Goal: Check status: Check status

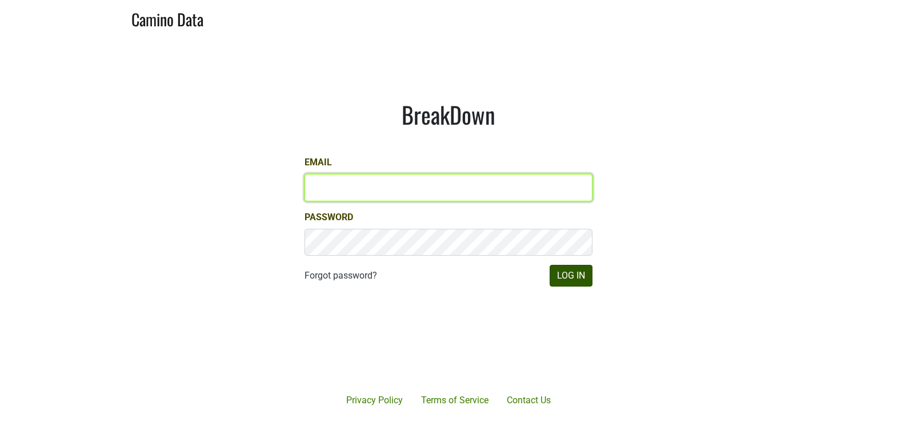
type input "matt@dumol.com"
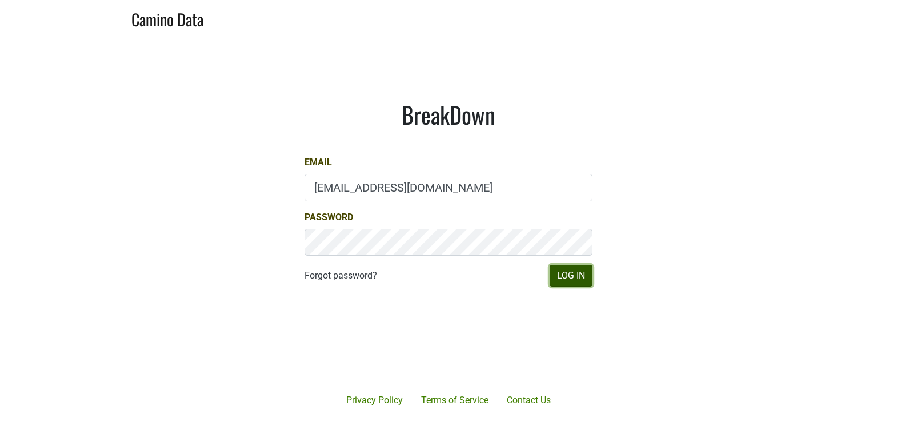
click at [566, 278] on button "Log In" at bounding box center [571, 276] width 43 height 22
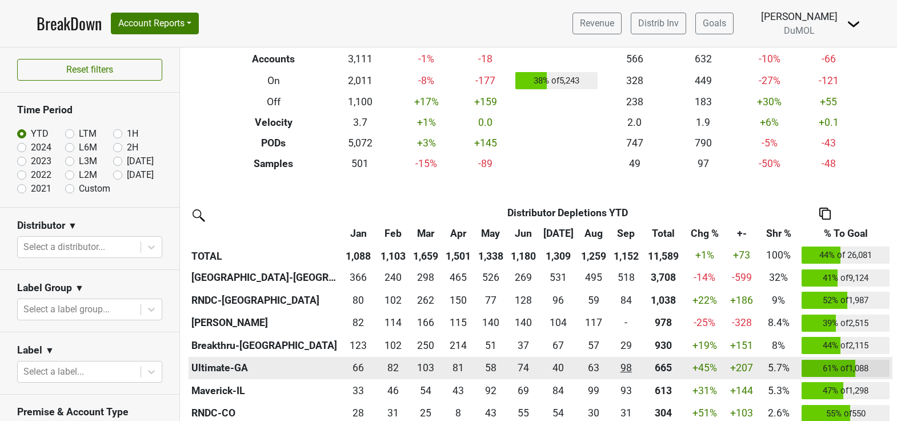
scroll to position [145, 0]
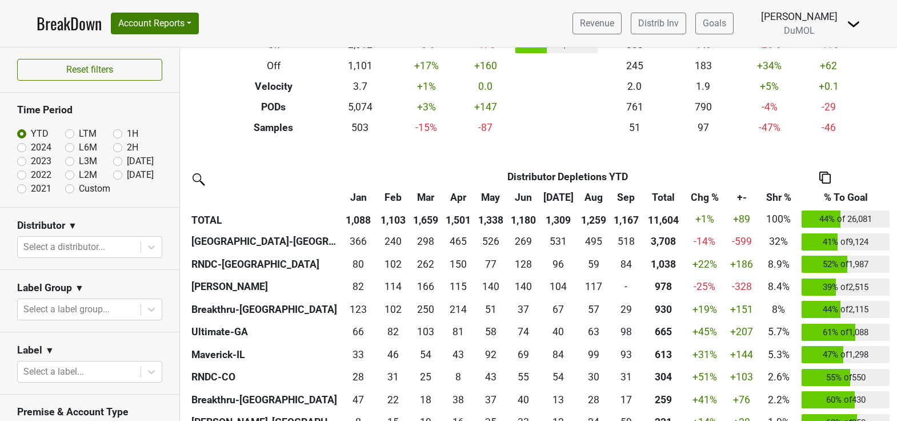
scroll to position [176, 0]
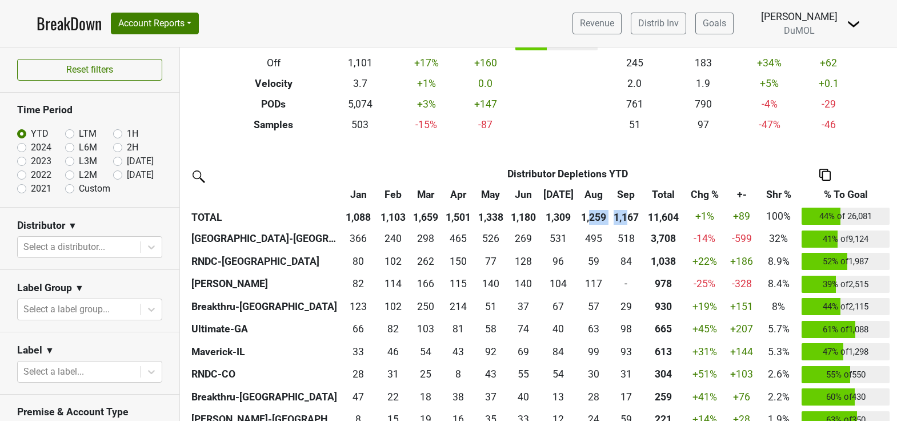
drag, startPoint x: 586, startPoint y: 215, endPoint x: 627, endPoint y: 214, distance: 40.6
click at [627, 214] on tr "TOTAL 1,088 1,103 1,659 1,501 1,338 1,180 1,309 1,259 1,167 11,604 +1% +89 100%…" at bounding box center [541, 216] width 704 height 23
click at [632, 214] on th "1,167" at bounding box center [626, 216] width 33 height 23
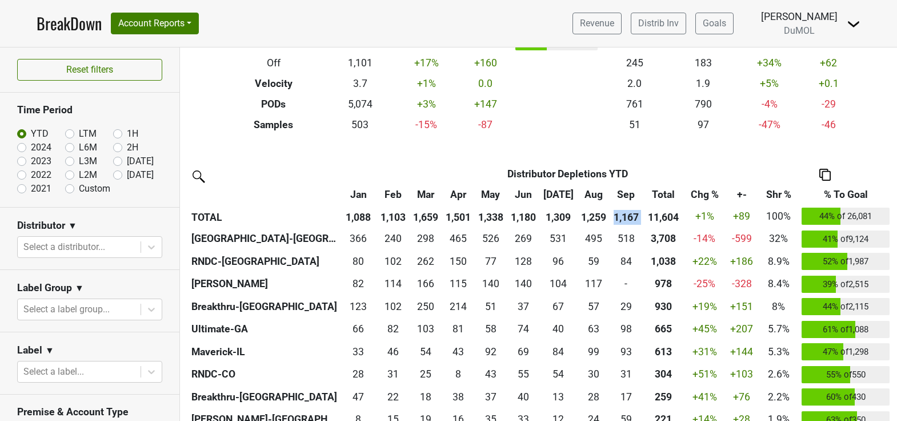
click at [79, 133] on label "LTM" at bounding box center [88, 134] width 18 height 14
click at [67, 133] on input "LTM" at bounding box center [88, 132] width 46 height 11
radio input "true"
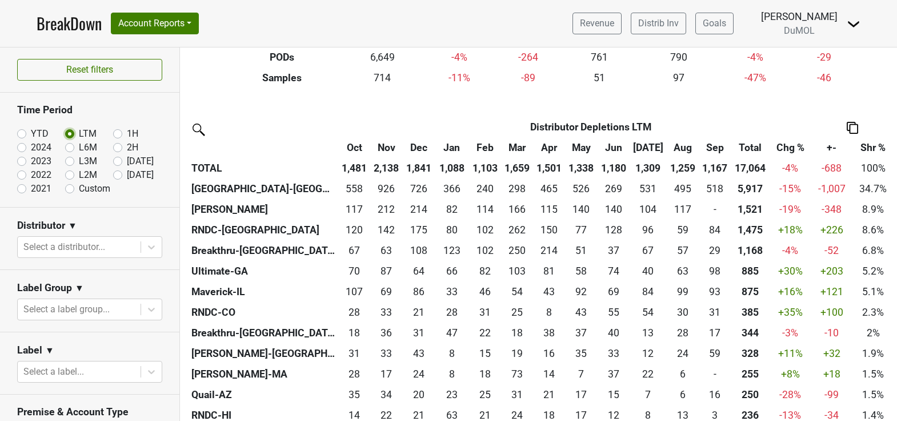
scroll to position [239, 0]
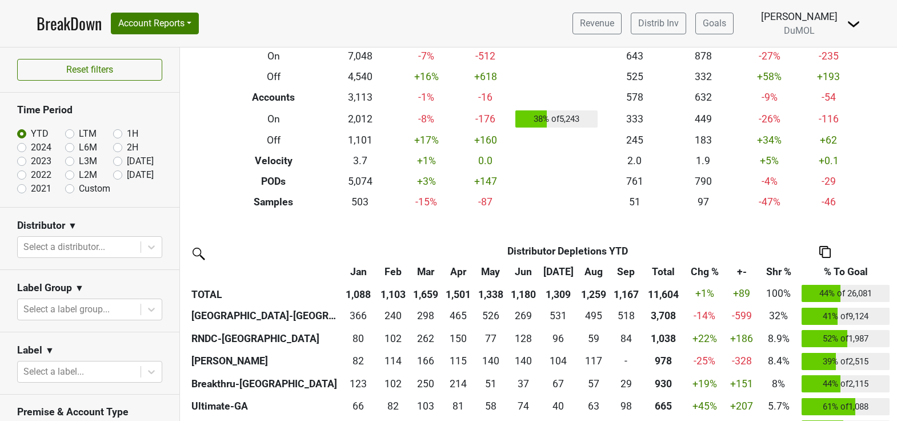
scroll to position [206, 0]
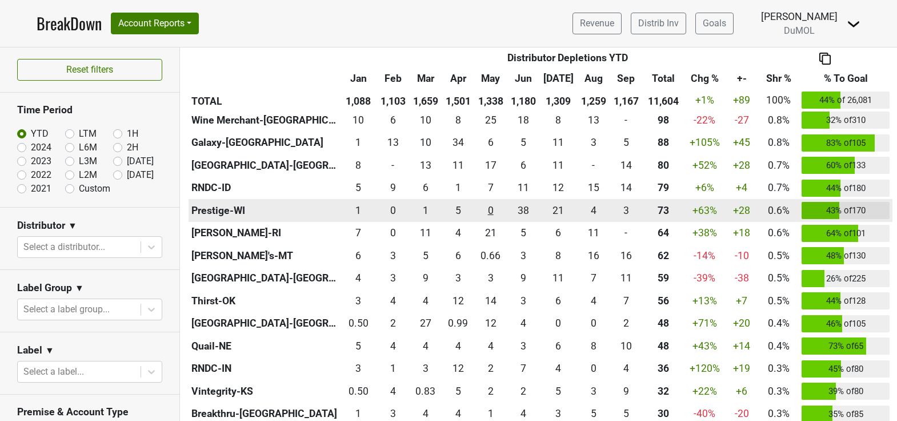
scroll to position [827, 0]
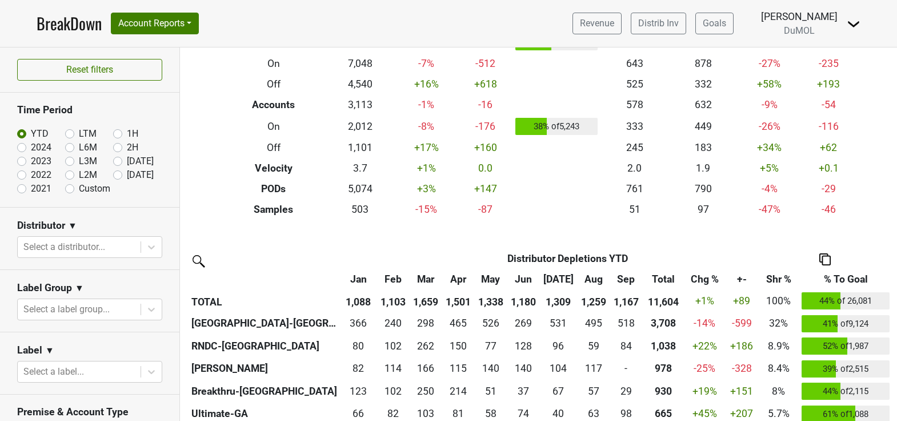
scroll to position [98, 0]
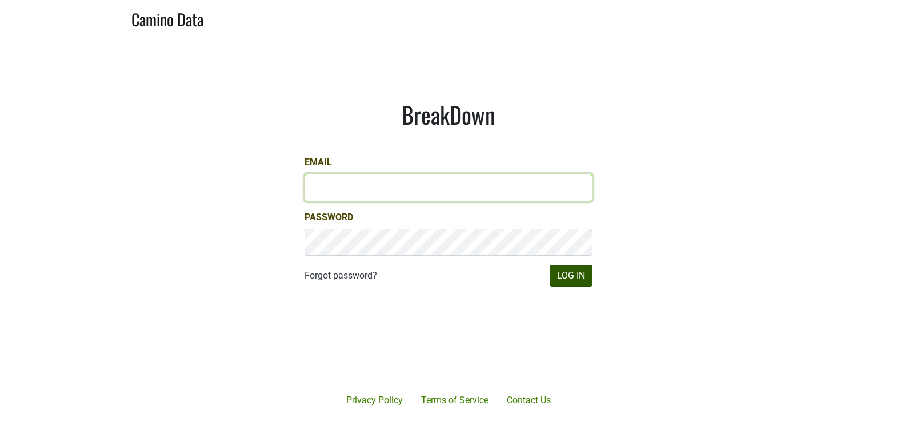
type input "matt@dumol.com"
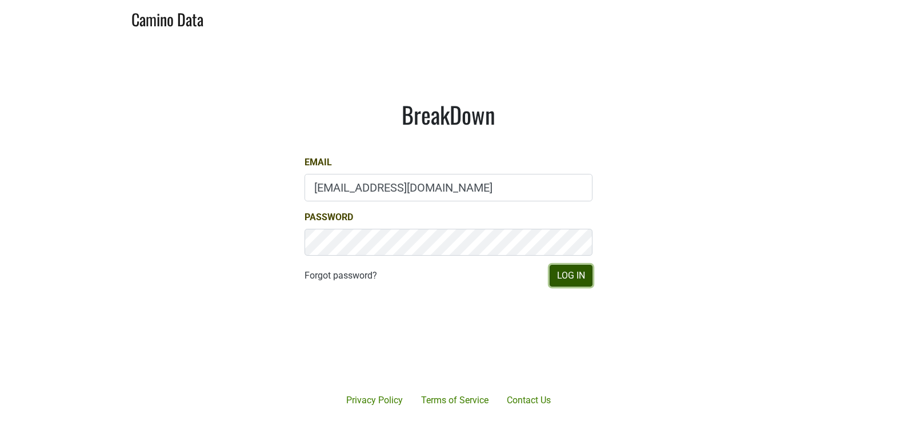
click at [564, 274] on button "Log In" at bounding box center [571, 276] width 43 height 22
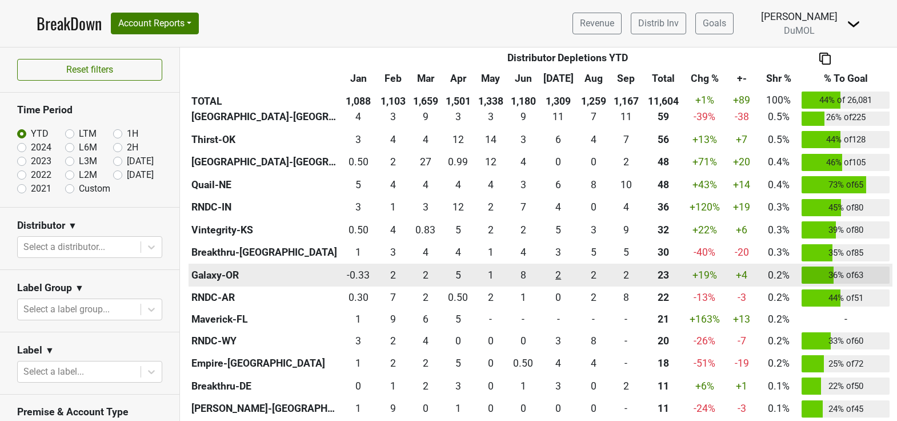
scroll to position [995, 0]
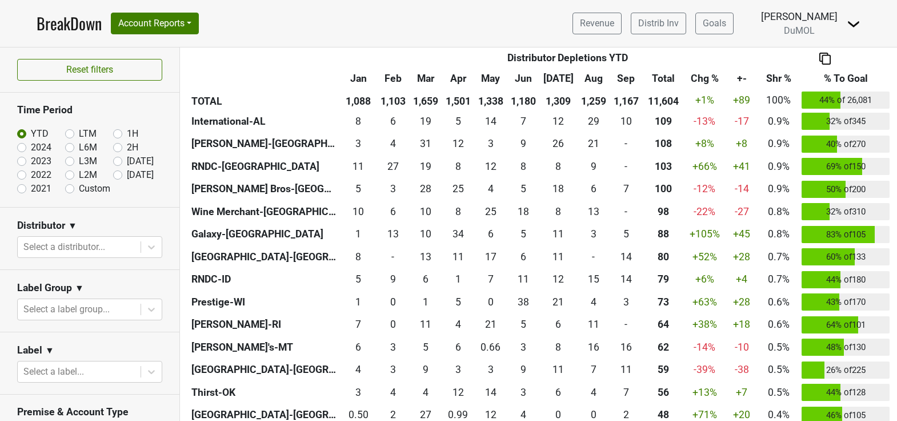
scroll to position [624, 0]
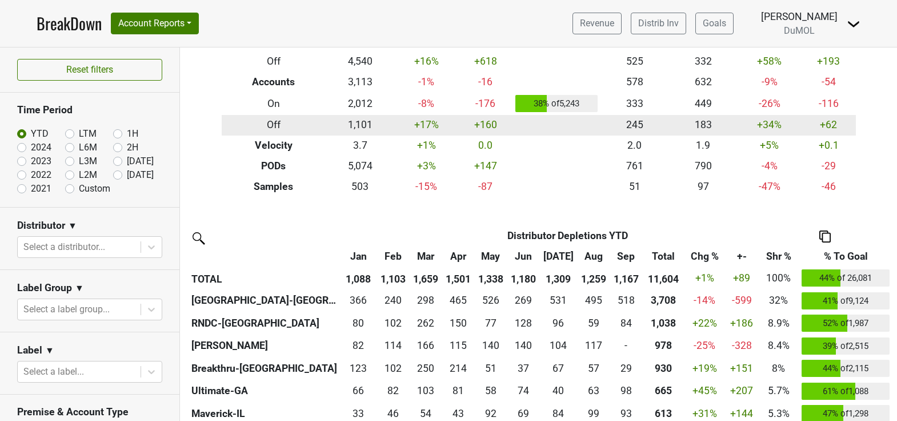
scroll to position [254, 0]
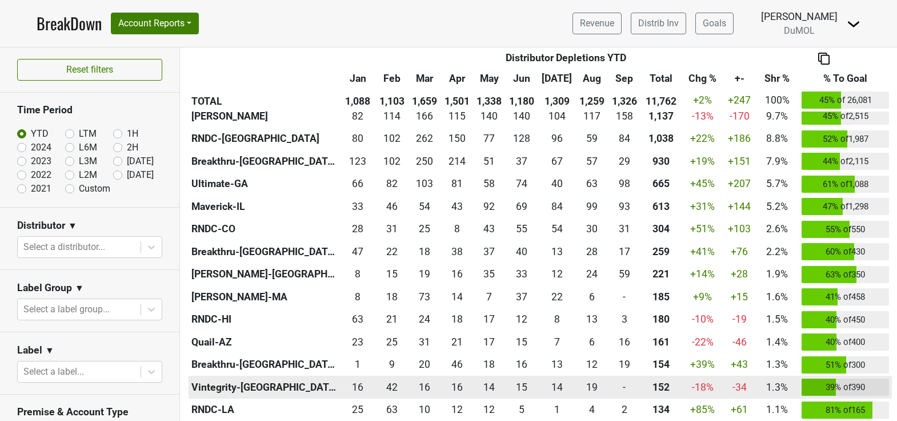
scroll to position [345, 0]
